Goal: Task Accomplishment & Management: Complete application form

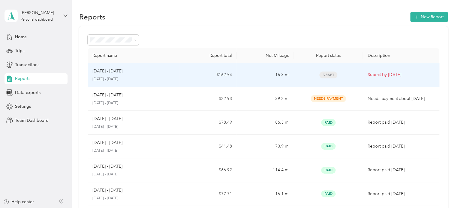
click at [130, 73] on div "[DATE] - [DATE]" at bounding box center [133, 71] width 82 height 7
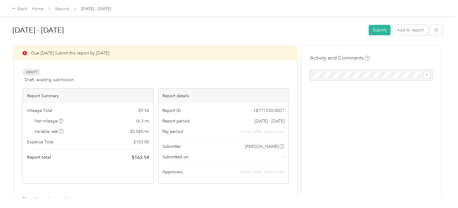
click at [371, 74] on div at bounding box center [370, 75] width 123 height 11
click at [347, 73] on div at bounding box center [370, 75] width 123 height 11
click at [416, 74] on div at bounding box center [370, 75] width 123 height 11
click at [376, 30] on button "Submit" at bounding box center [379, 30] width 22 height 10
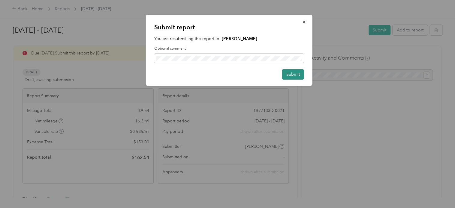
click at [297, 76] on button "Submit" at bounding box center [293, 74] width 22 height 10
